Goal: Information Seeking & Learning: Learn about a topic

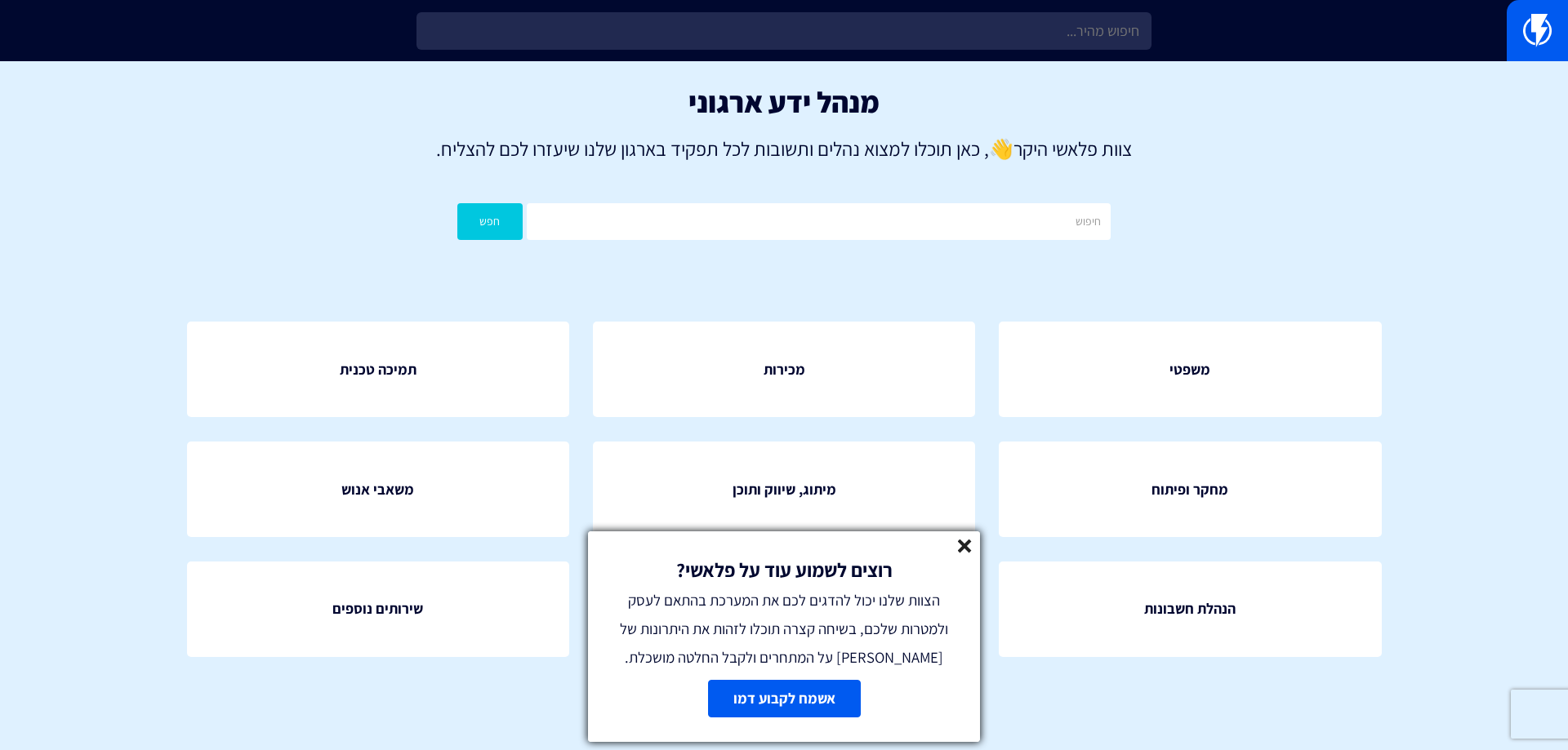
click at [968, 547] on icon at bounding box center [965, 547] width 14 height 14
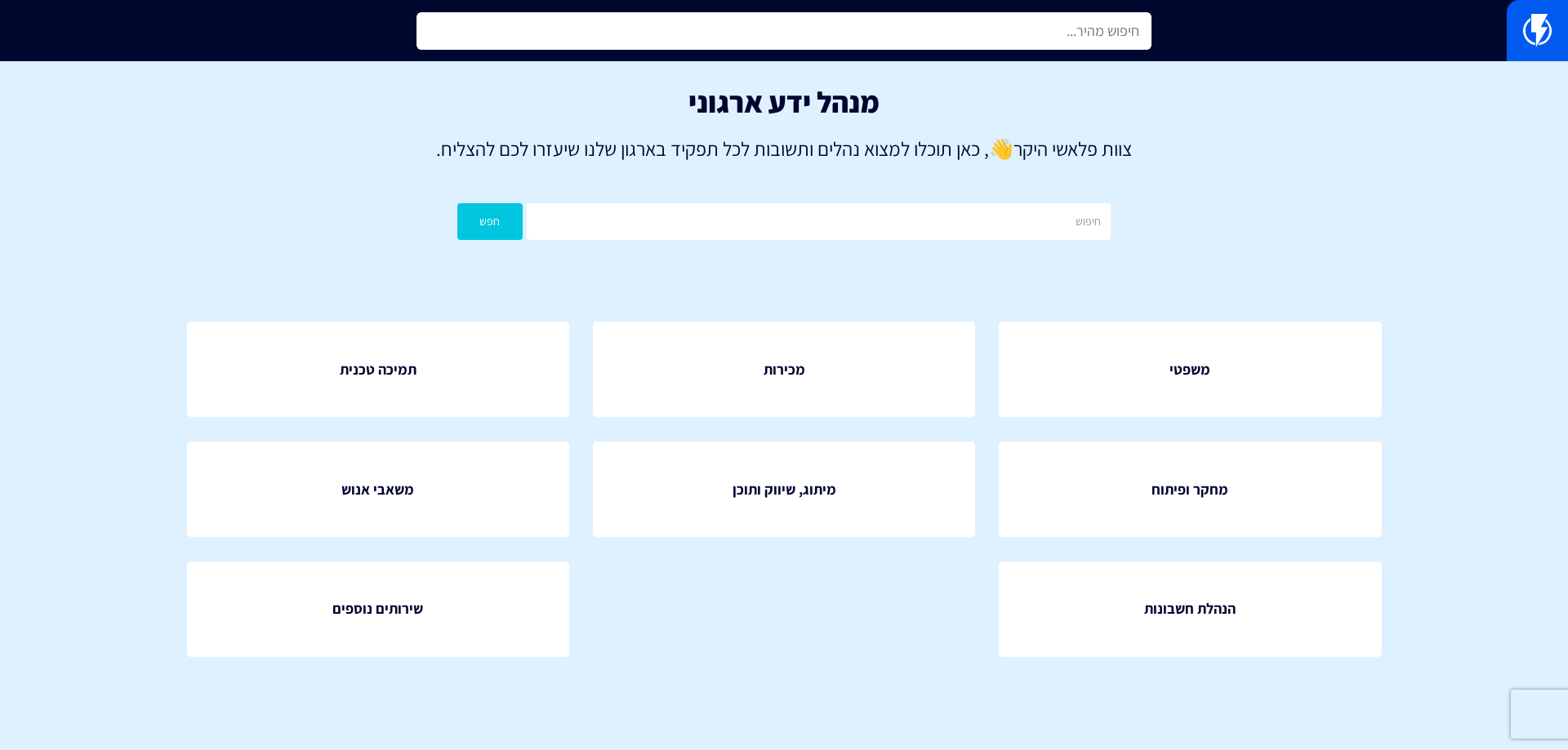
click at [616, 21] on input "text" at bounding box center [784, 31] width 735 height 38
type input "צ"
type input "clipped"
